Goal: Transaction & Acquisition: Purchase product/service

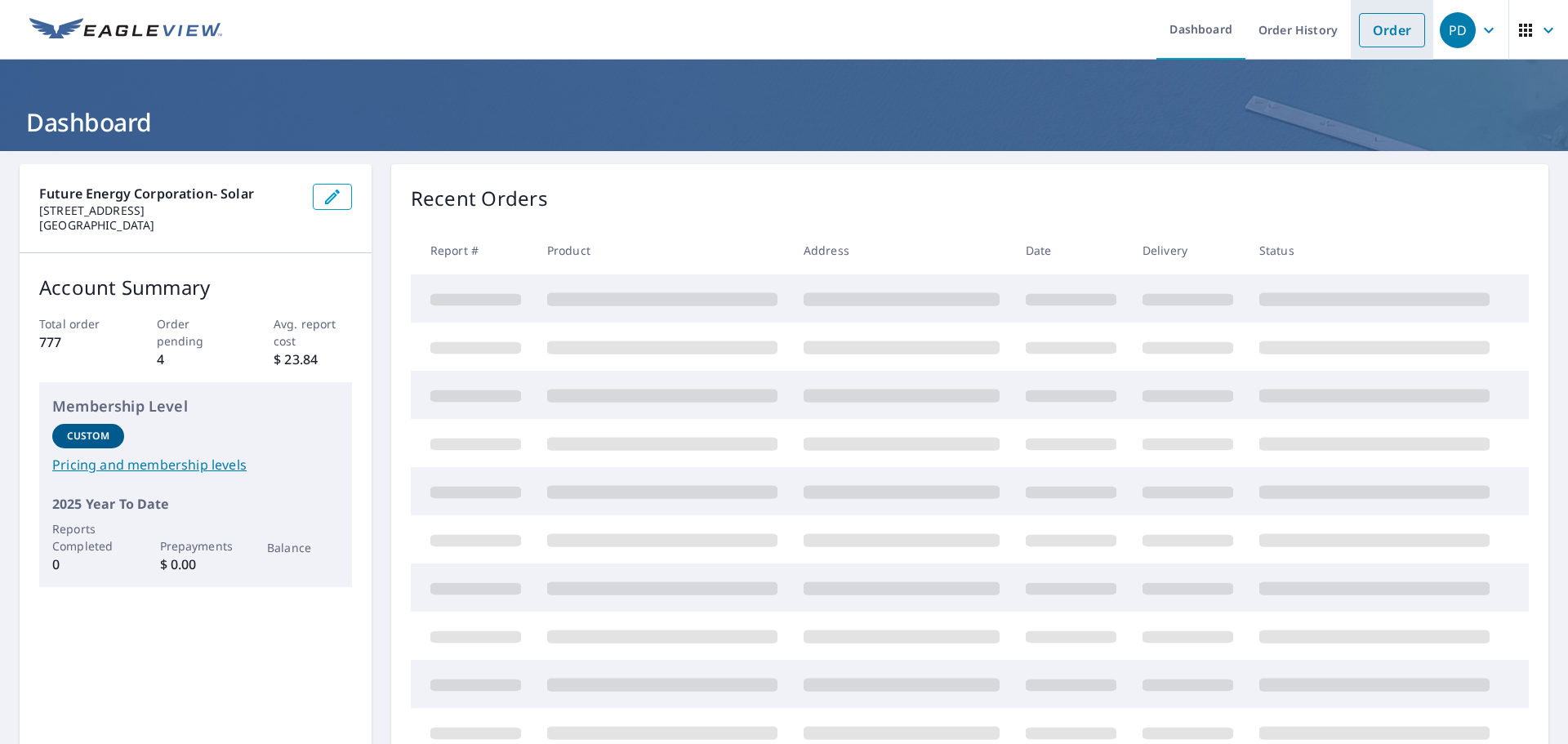
click at [1373, 35] on link "Order" at bounding box center [1391, 30] width 66 height 35
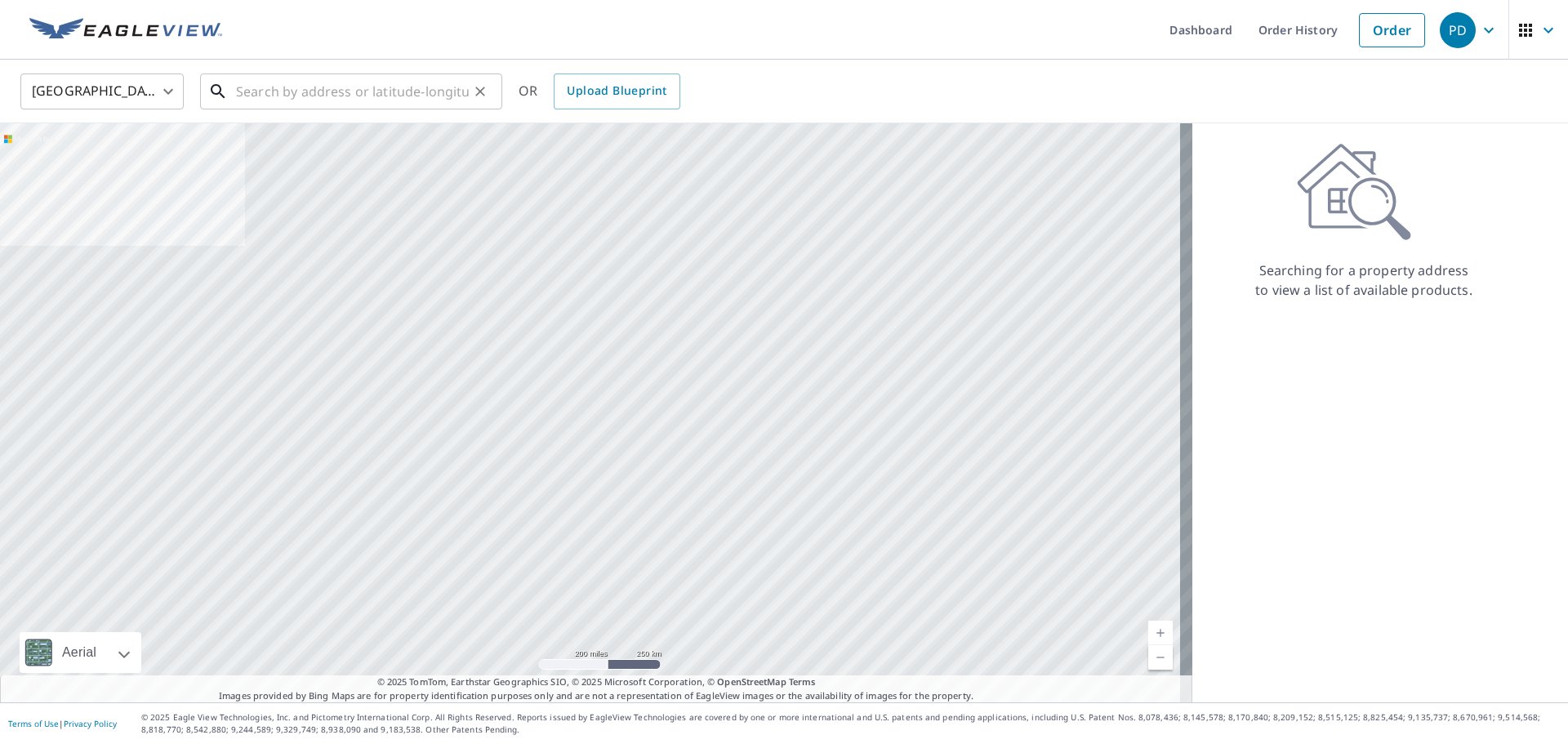
click at [342, 100] on input "text" at bounding box center [352, 91] width 233 height 46
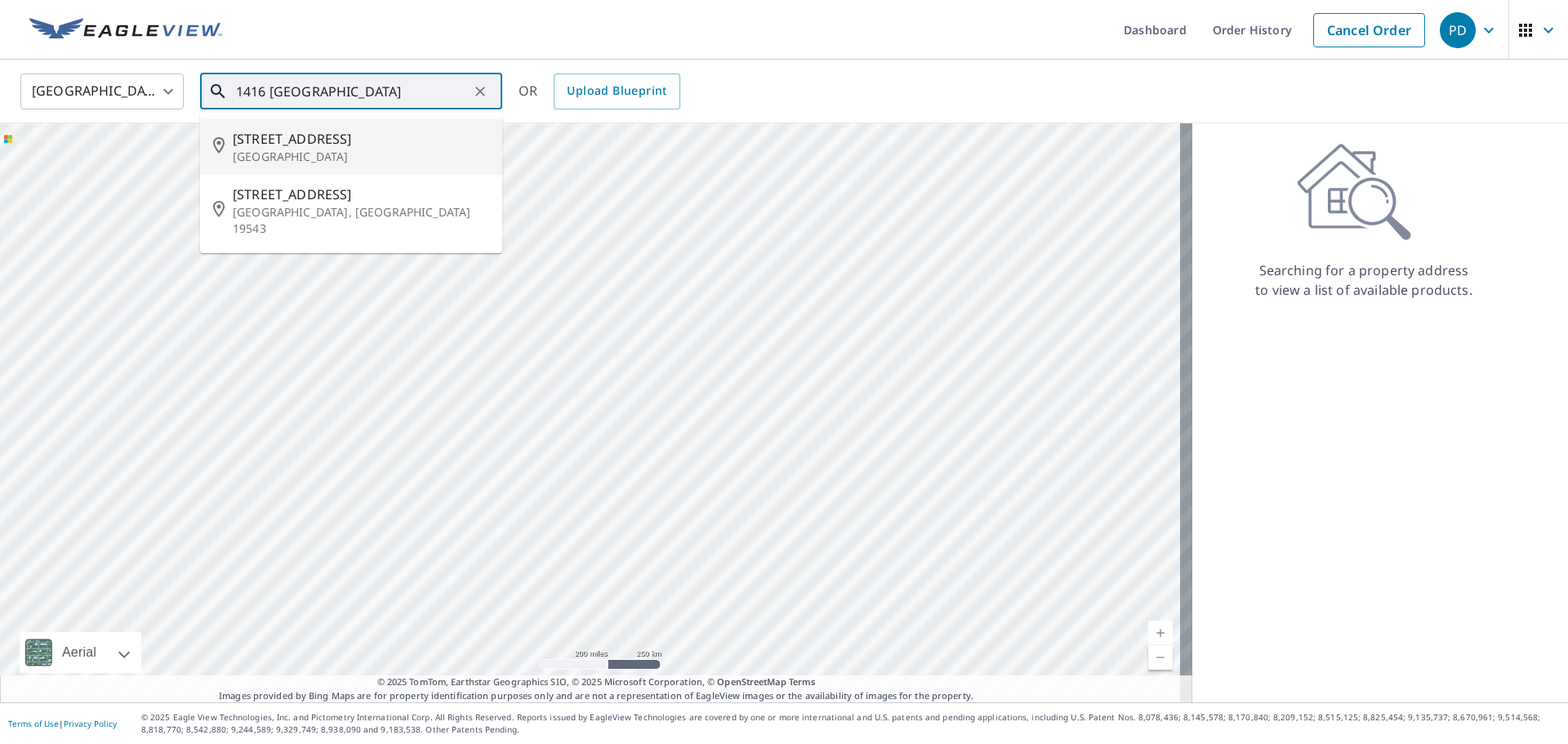
click at [319, 133] on span "[STREET_ADDRESS]" at bounding box center [361, 139] width 256 height 20
type input "[STREET_ADDRESS]"
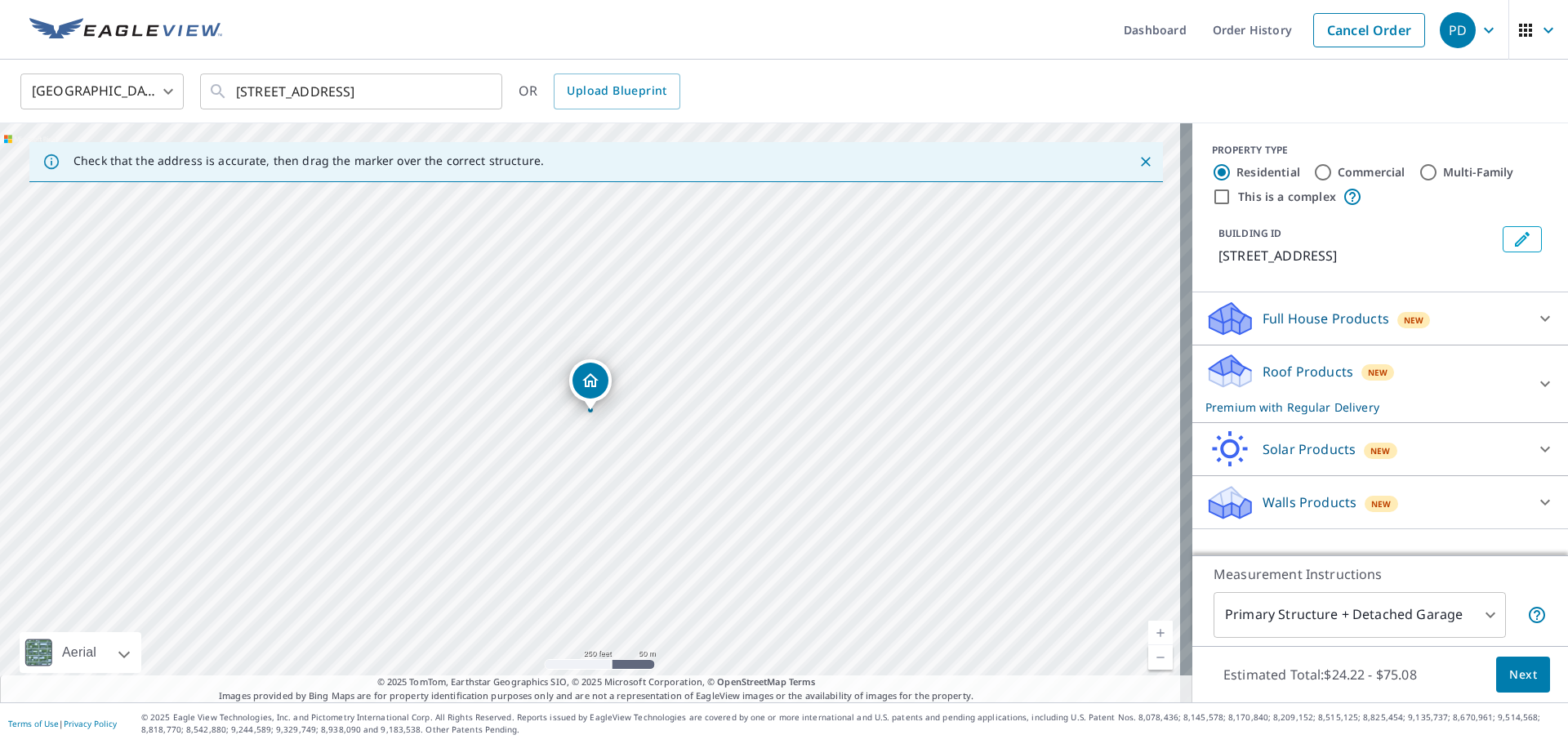
click at [1263, 445] on p "Solar Products" at bounding box center [1309, 449] width 94 height 20
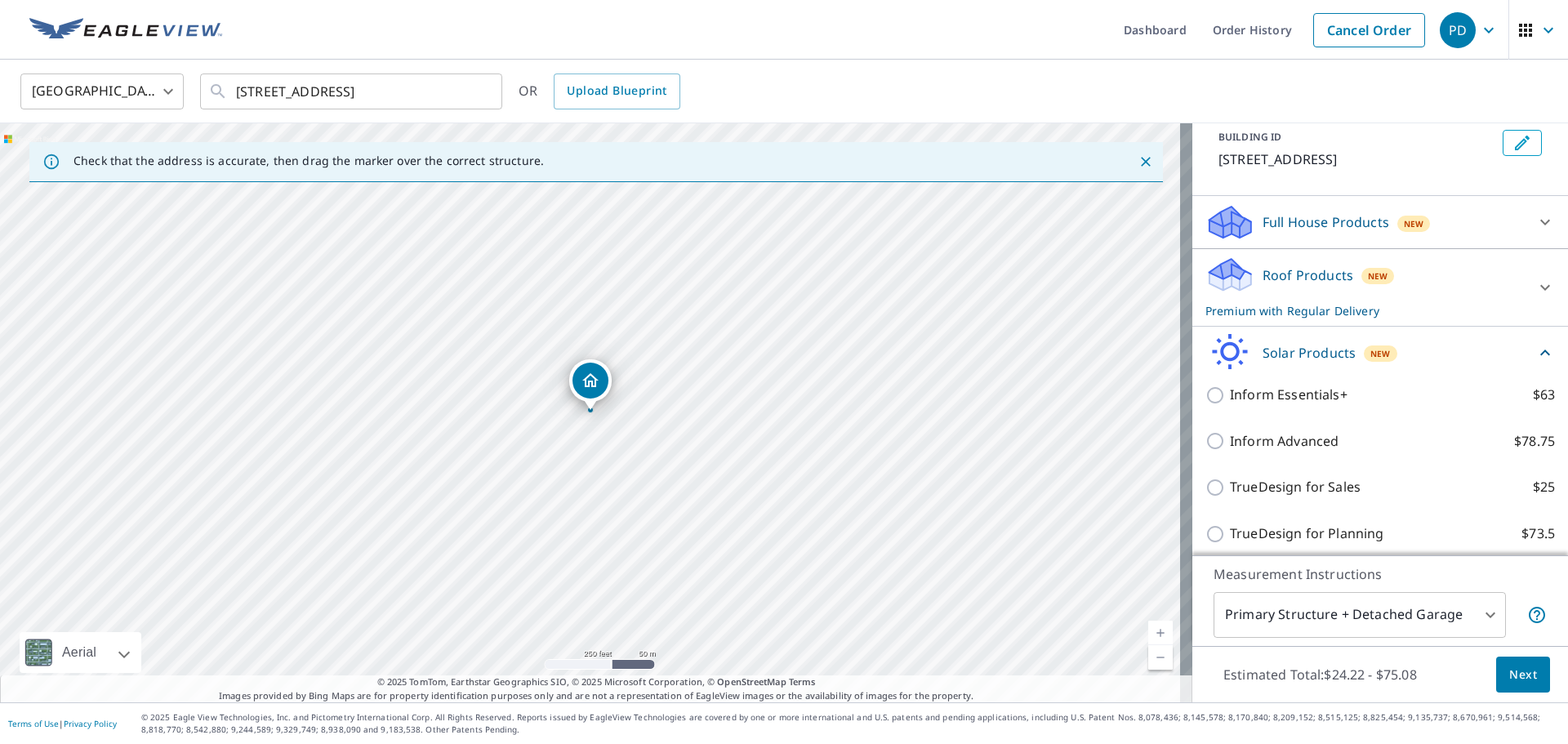
scroll to position [159, 0]
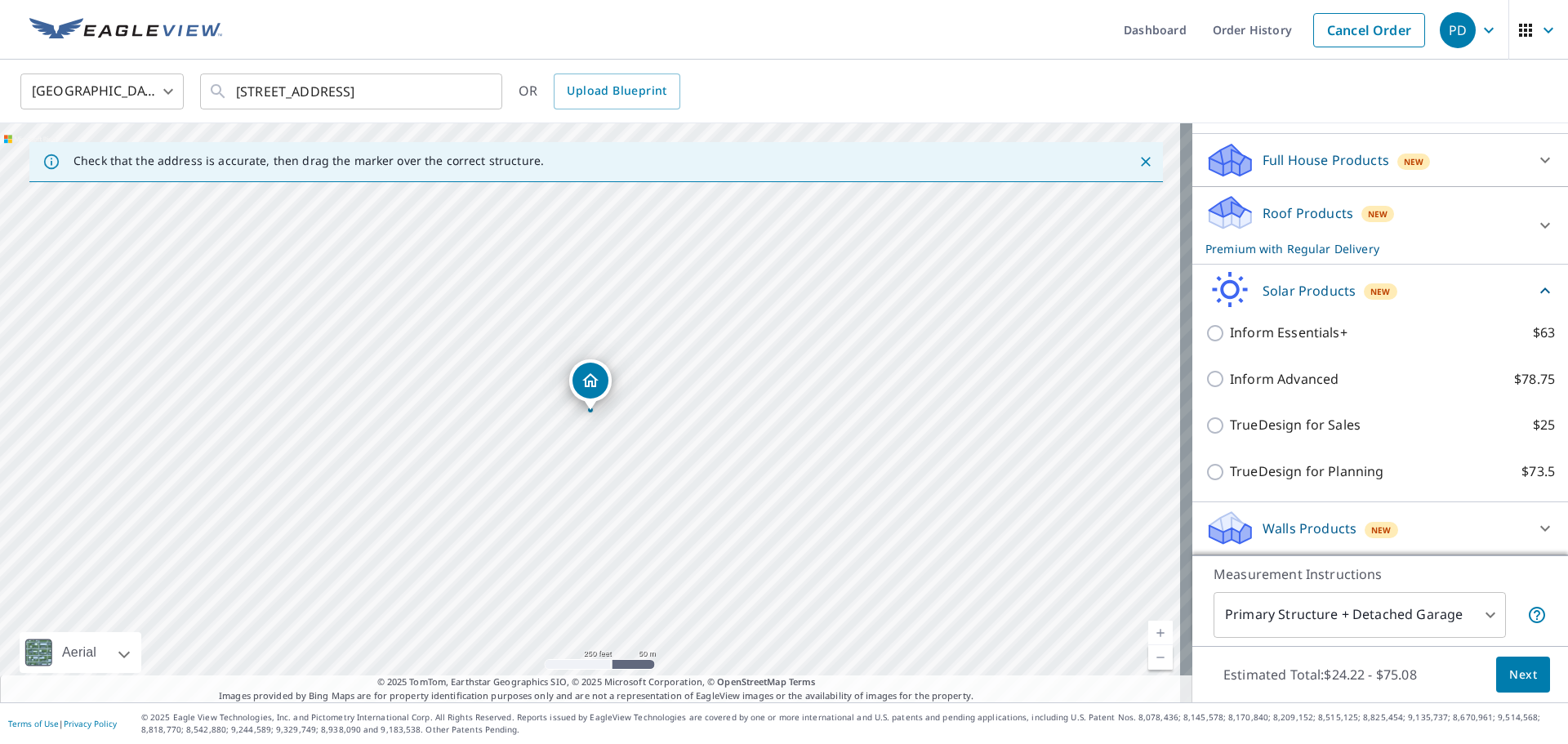
click at [1210, 430] on input "TrueDesign for Sales $25" at bounding box center [1217, 425] width 24 height 20
checkbox input "true"
checkbox input "false"
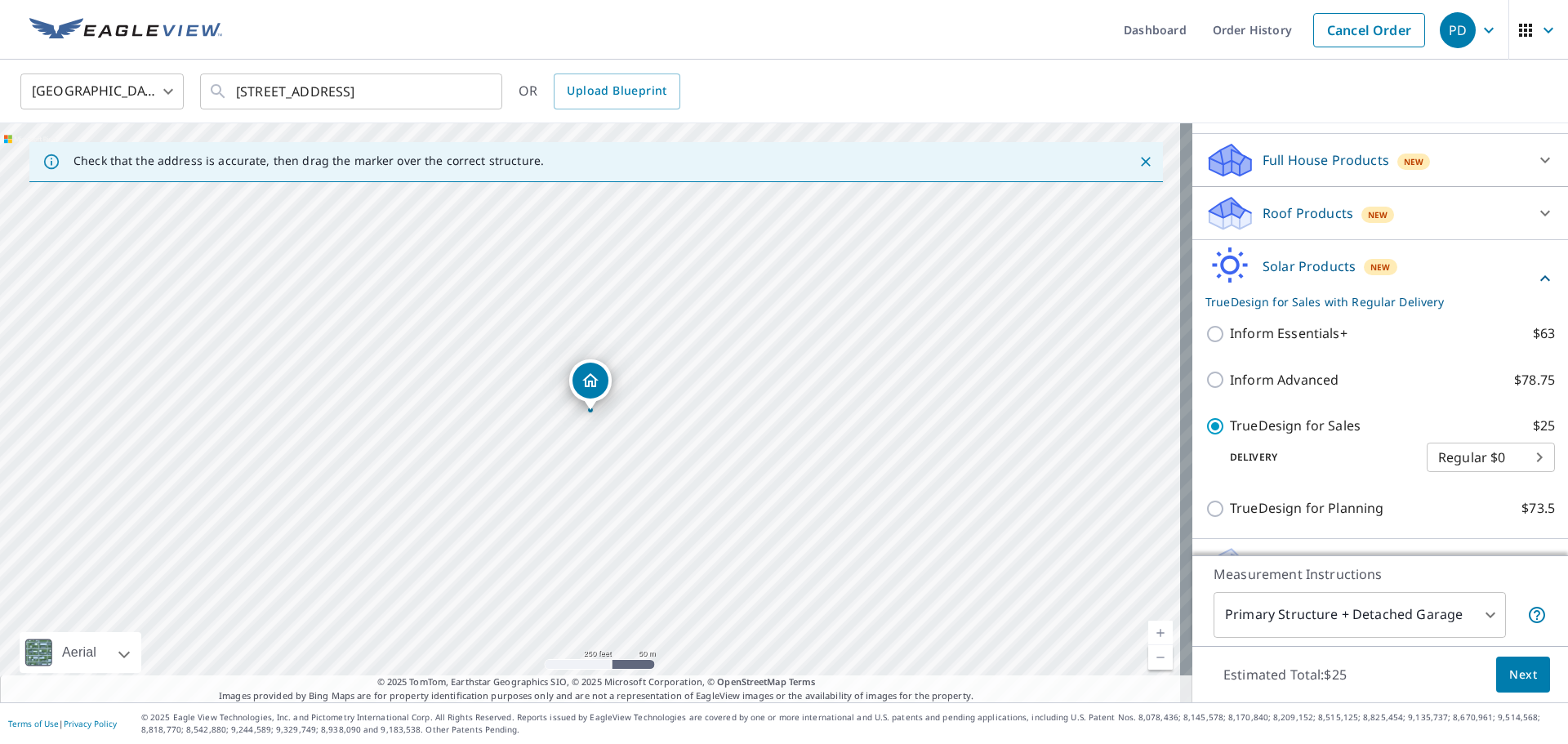
click at [1504, 663] on button "Next" at bounding box center [1523, 675] width 54 height 36
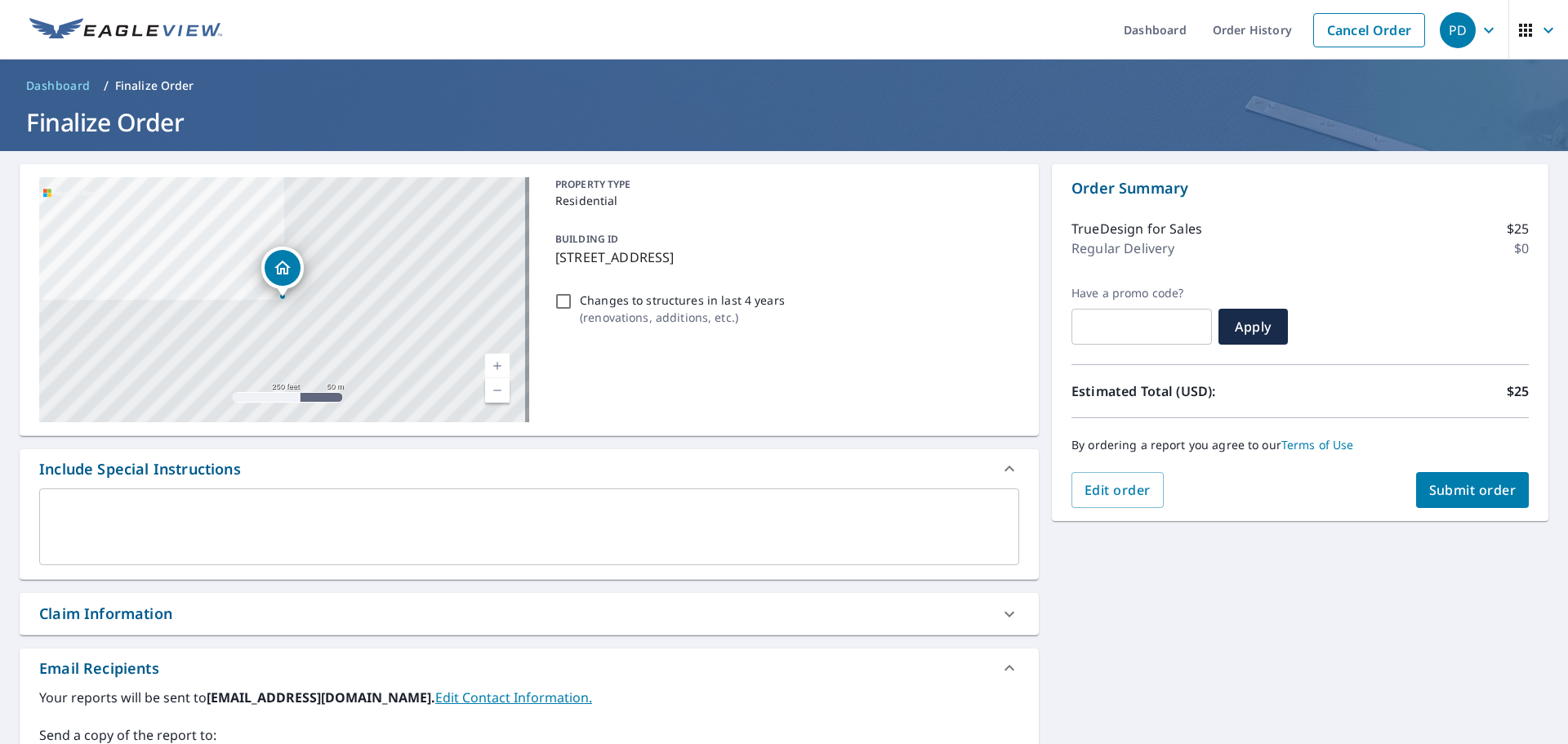
drag, startPoint x: 558, startPoint y: 303, endPoint x: 827, endPoint y: 342, distance: 271.8
click at [558, 303] on input "Changes to structures in last 4 years ( renovations, additions, etc. )" at bounding box center [563, 301] width 20 height 20
checkbox input "true"
click at [1478, 505] on button "Submit order" at bounding box center [1472, 489] width 113 height 36
